Goal: Find specific page/section: Find specific page/section

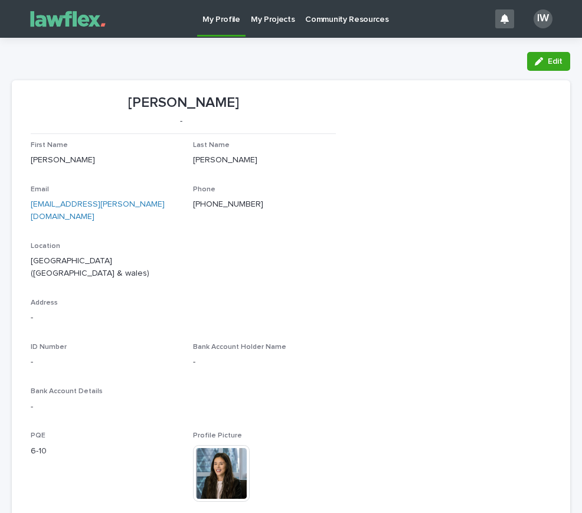
click at [542, 24] on div "IW" at bounding box center [543, 18] width 19 height 19
click at [49, 20] on div at bounding box center [291, 19] width 582 height 38
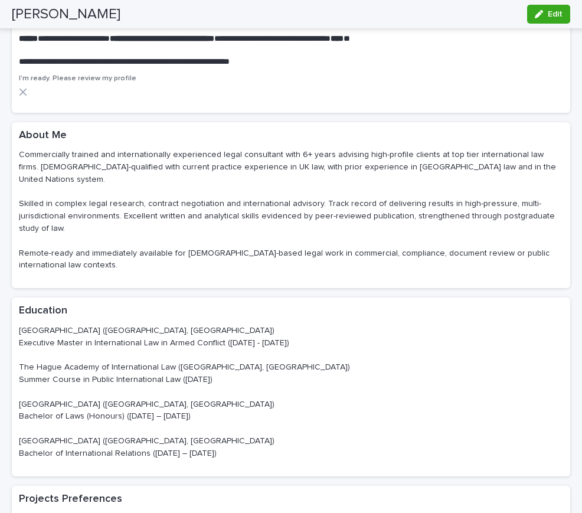
scroll to position [610, 0]
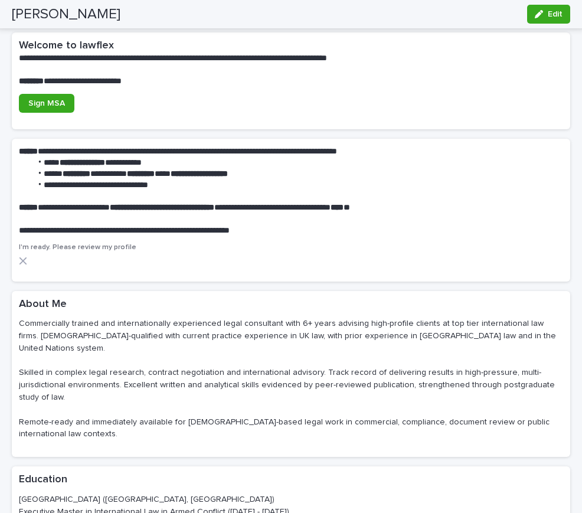
click at [25, 257] on icon at bounding box center [23, 261] width 8 height 8
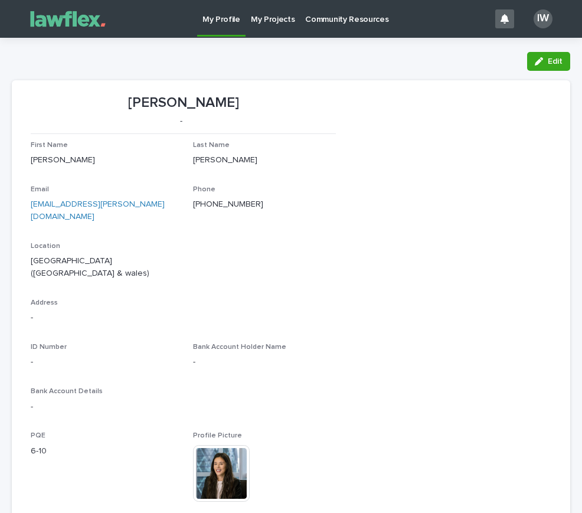
scroll to position [0, 0]
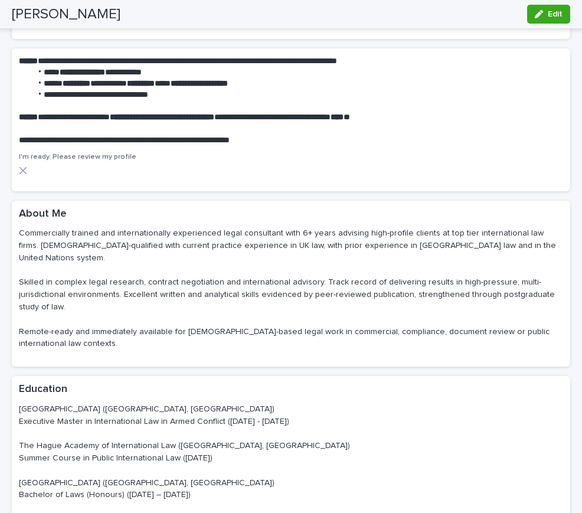
scroll to position [700, 0]
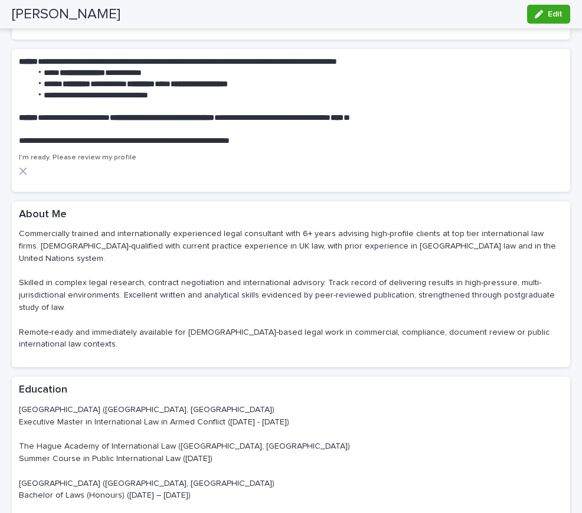
drag, startPoint x: 0, startPoint y: 0, endPoint x: 219, endPoint y: 80, distance: 232.7
